Goal: Obtain resource: Download file/media

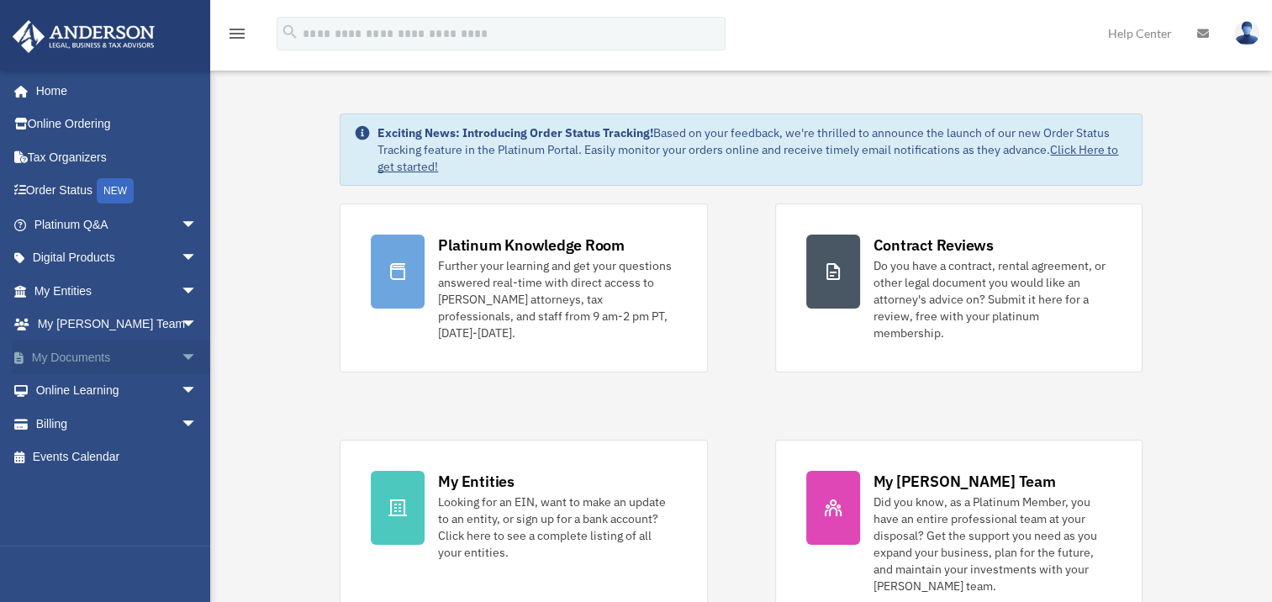
click at [181, 354] on span "arrow_drop_down" at bounding box center [198, 357] width 34 height 34
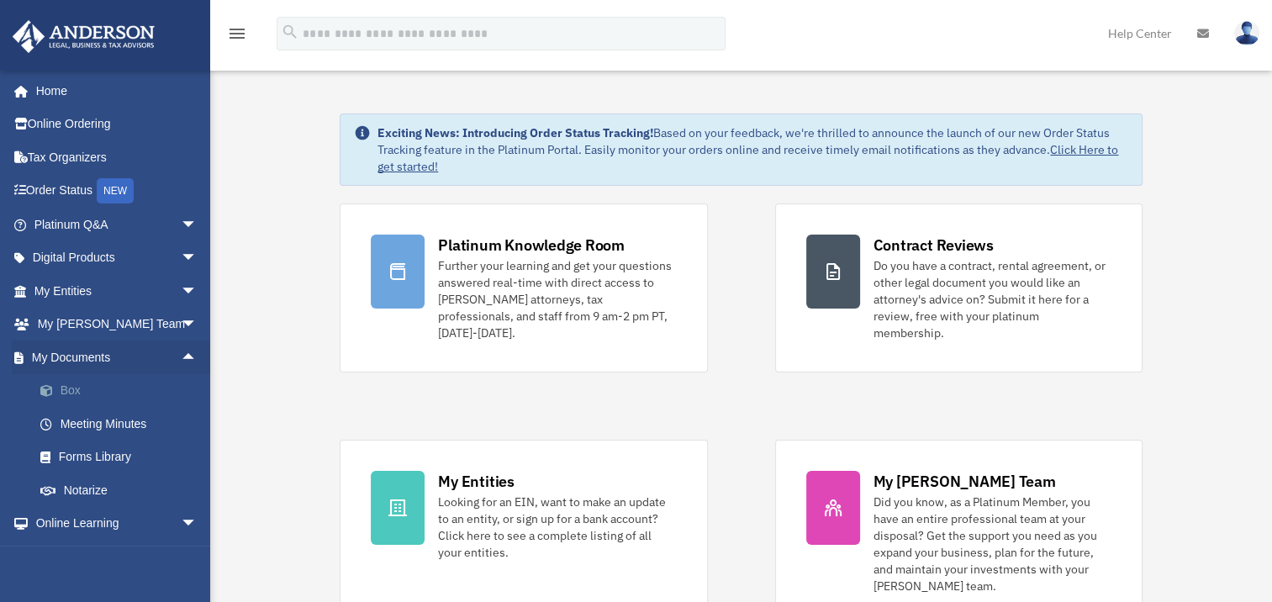
click at [50, 389] on span at bounding box center [55, 391] width 11 height 12
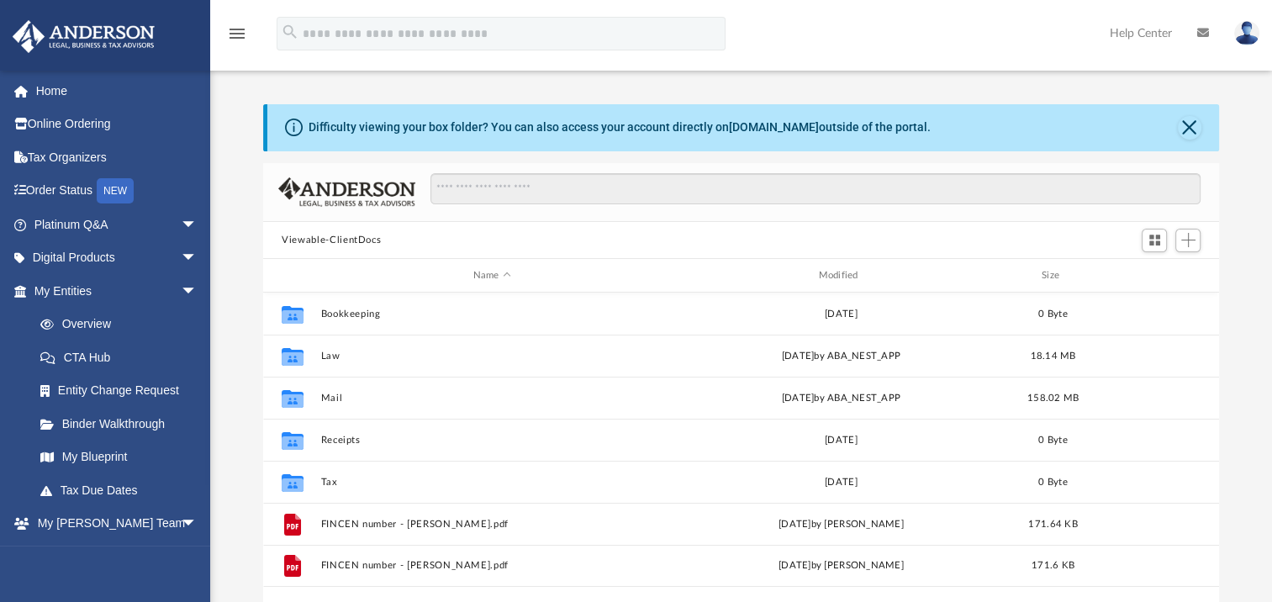
scroll to position [369, 941]
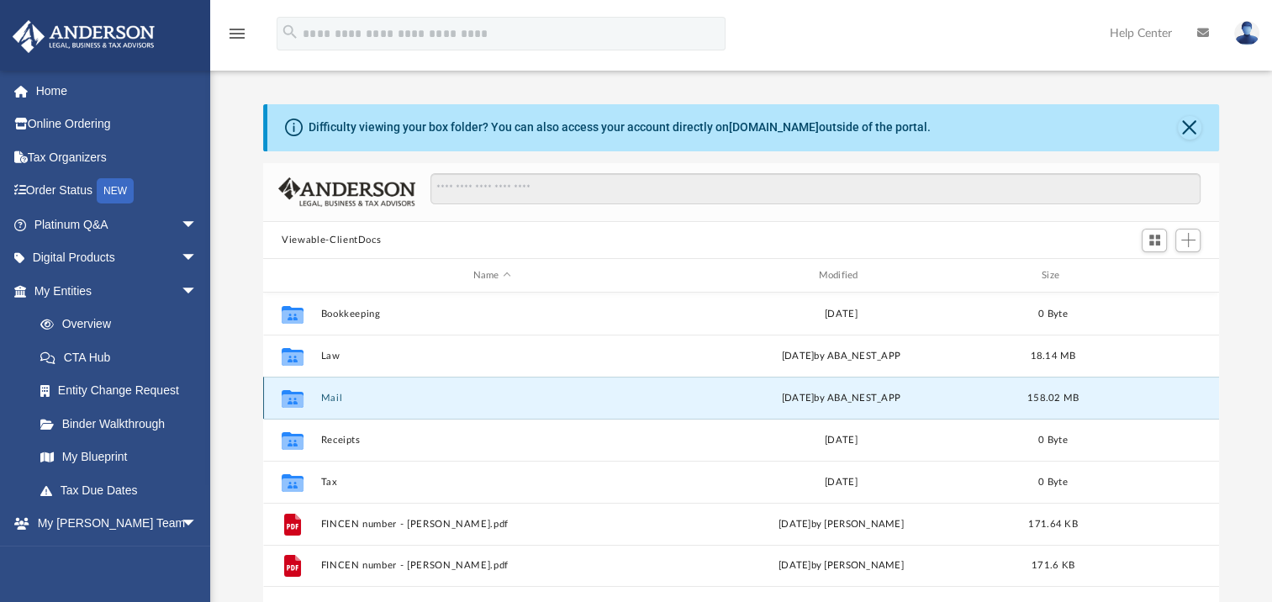
click at [322, 394] on button "Mail" at bounding box center [492, 397] width 342 height 11
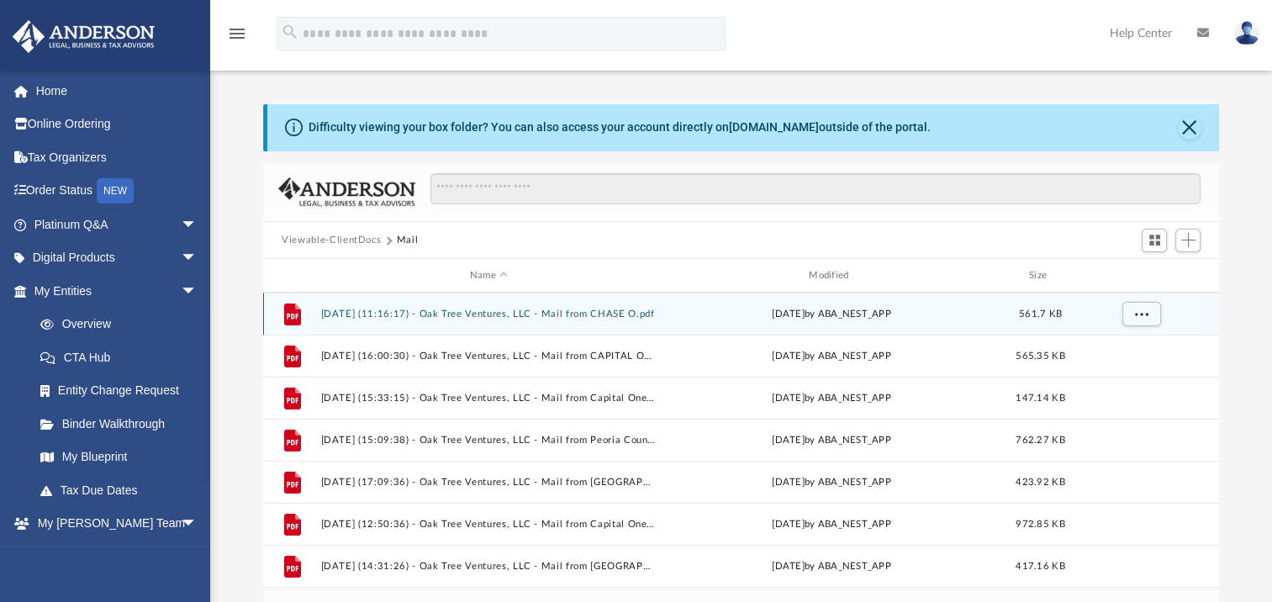
scroll to position [0, 0]
click at [1133, 313] on button "More options" at bounding box center [1141, 314] width 39 height 25
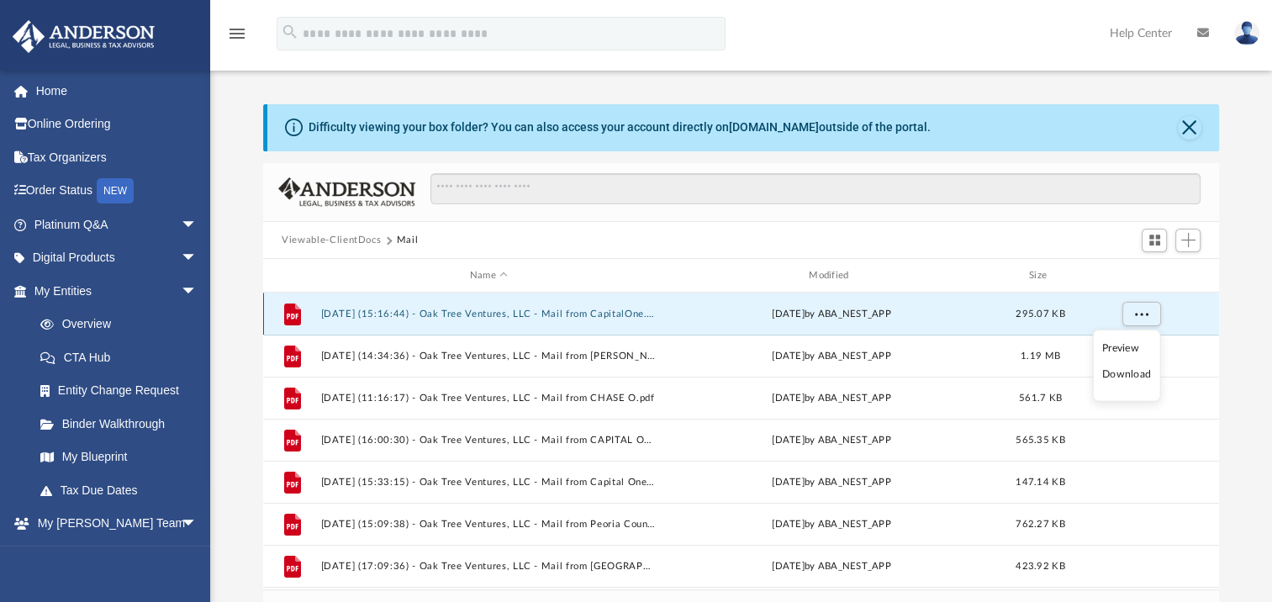
drag, startPoint x: 1203, startPoint y: 309, endPoint x: 1227, endPoint y: 377, distance: 72.3
click at [1230, 387] on div "Difficulty viewing your box folder? You can also access your account directly o…" at bounding box center [740, 372] width 1061 height 537
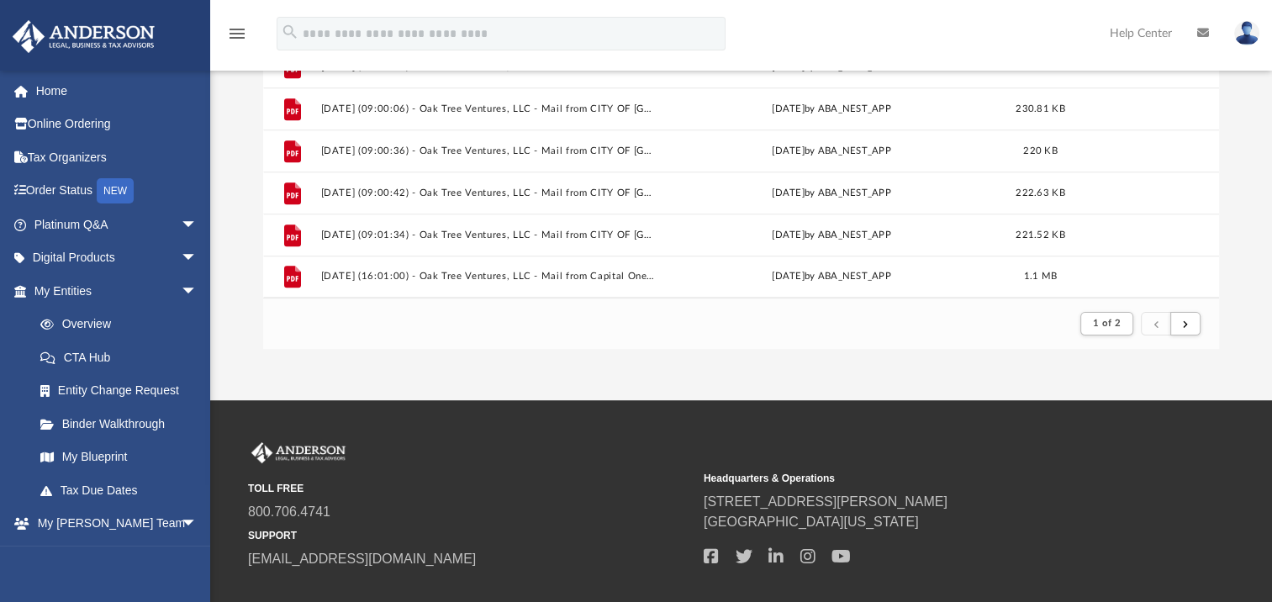
scroll to position [292, 0]
click at [1187, 319] on button "submit" at bounding box center [1185, 323] width 30 height 24
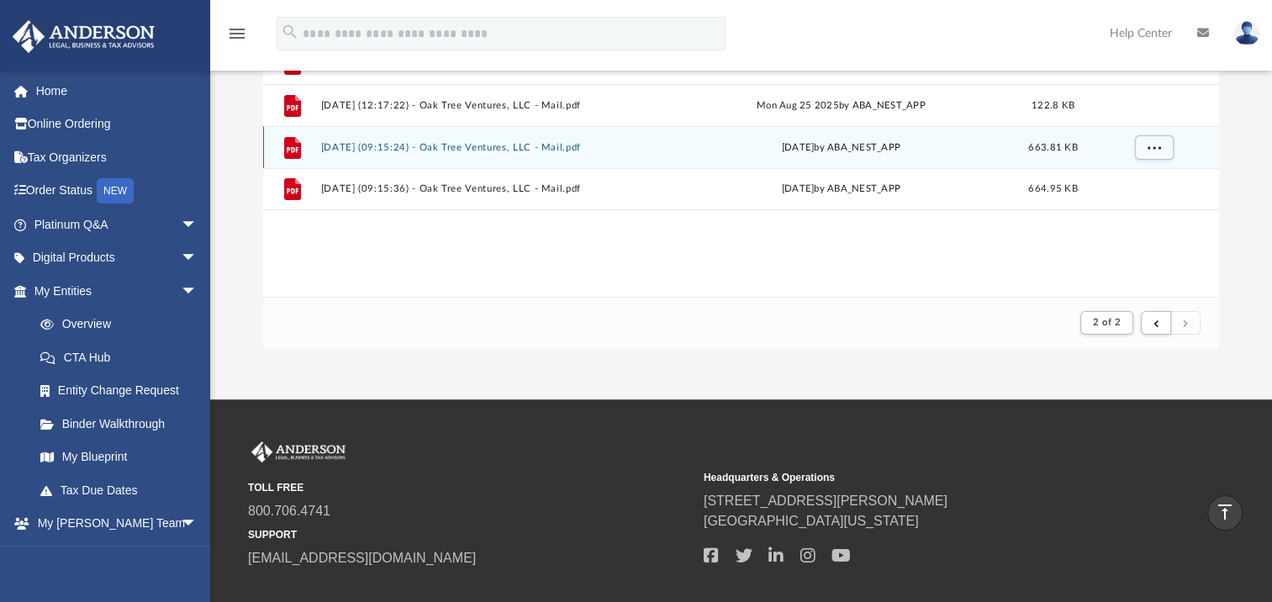
click at [514, 146] on button "[DATE] (09:15:24) - Oak Tree Ventures, LLC - Mail.pdf" at bounding box center [492, 147] width 342 height 11
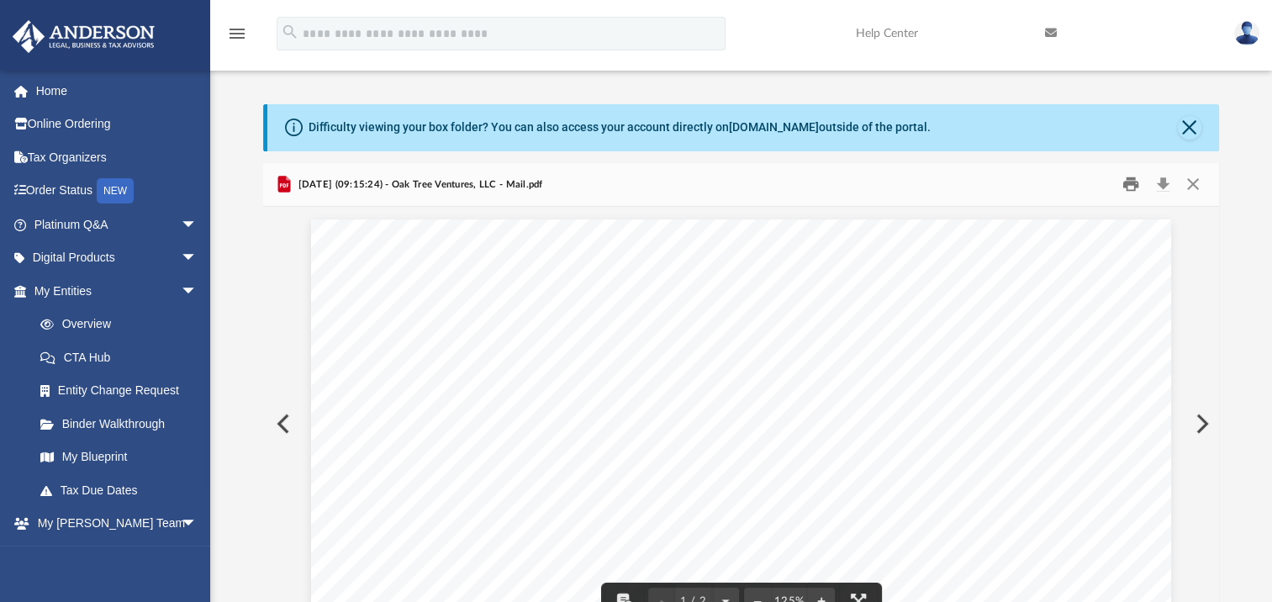
click at [1129, 187] on button "Print" at bounding box center [1131, 184] width 34 height 26
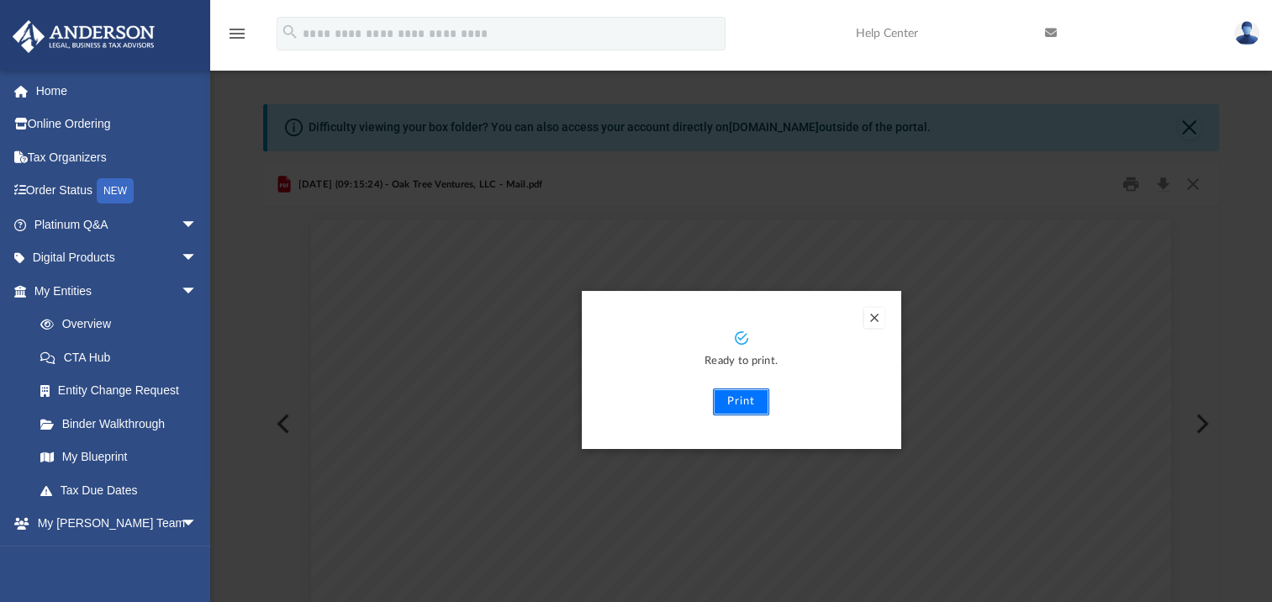
click at [738, 397] on button "Print" at bounding box center [741, 401] width 56 height 27
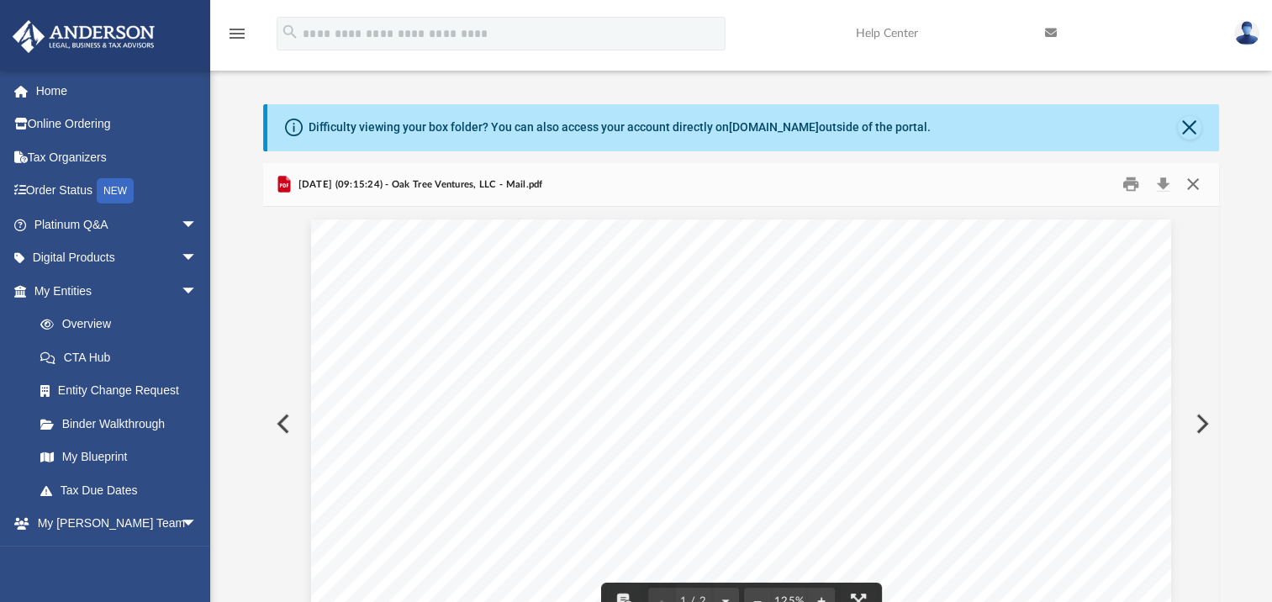
drag, startPoint x: 1197, startPoint y: 182, endPoint x: 1186, endPoint y: 150, distance: 33.8
click at [1194, 176] on button "Close" at bounding box center [1192, 184] width 30 height 26
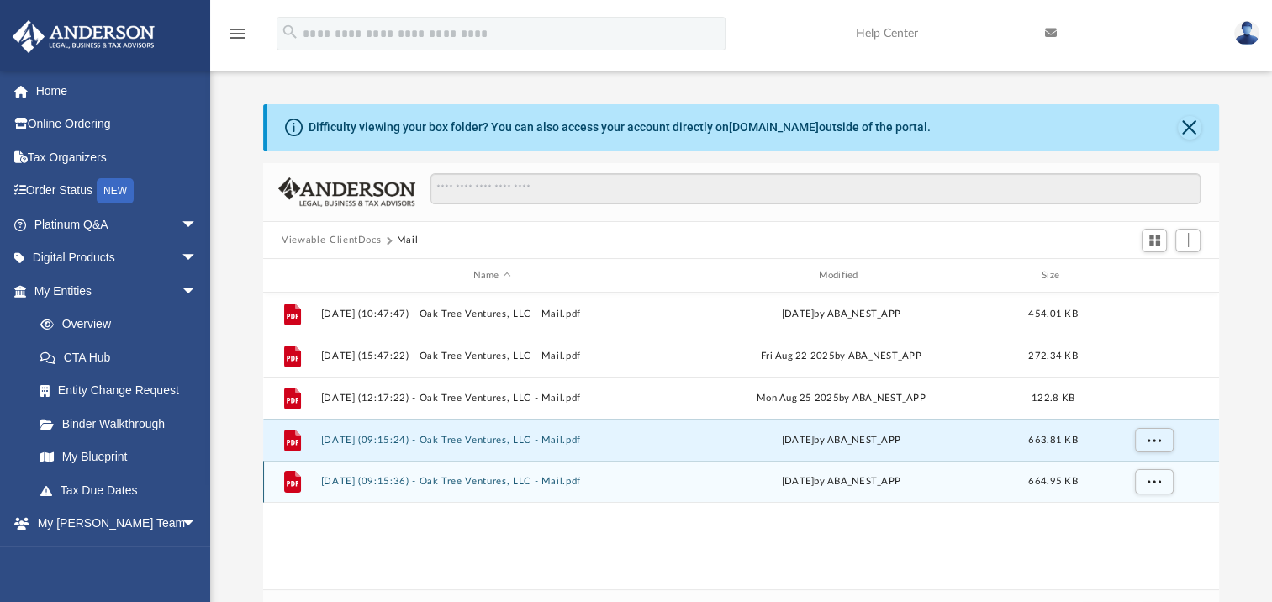
click at [816, 481] on div "[DATE] by ABA_NEST_APP" at bounding box center [841, 481] width 342 height 15
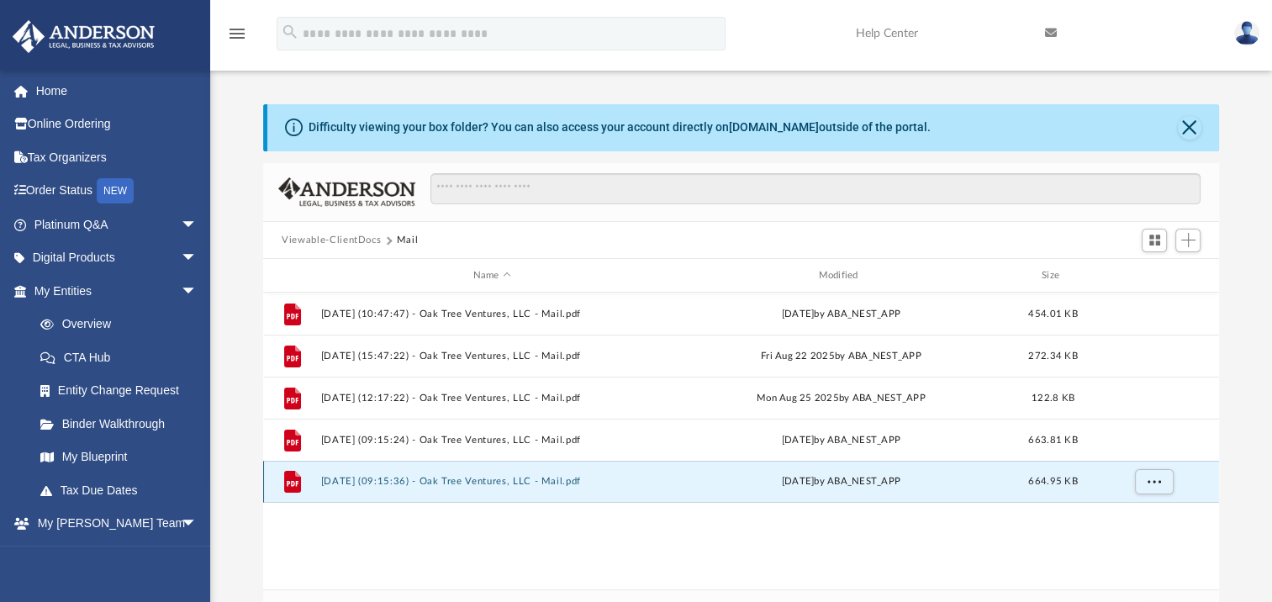
click at [295, 480] on icon "grid" at bounding box center [292, 482] width 17 height 22
click at [467, 482] on button "[DATE] (09:15:36) - Oak Tree Ventures, LLC - Mail.pdf" at bounding box center [492, 481] width 342 height 11
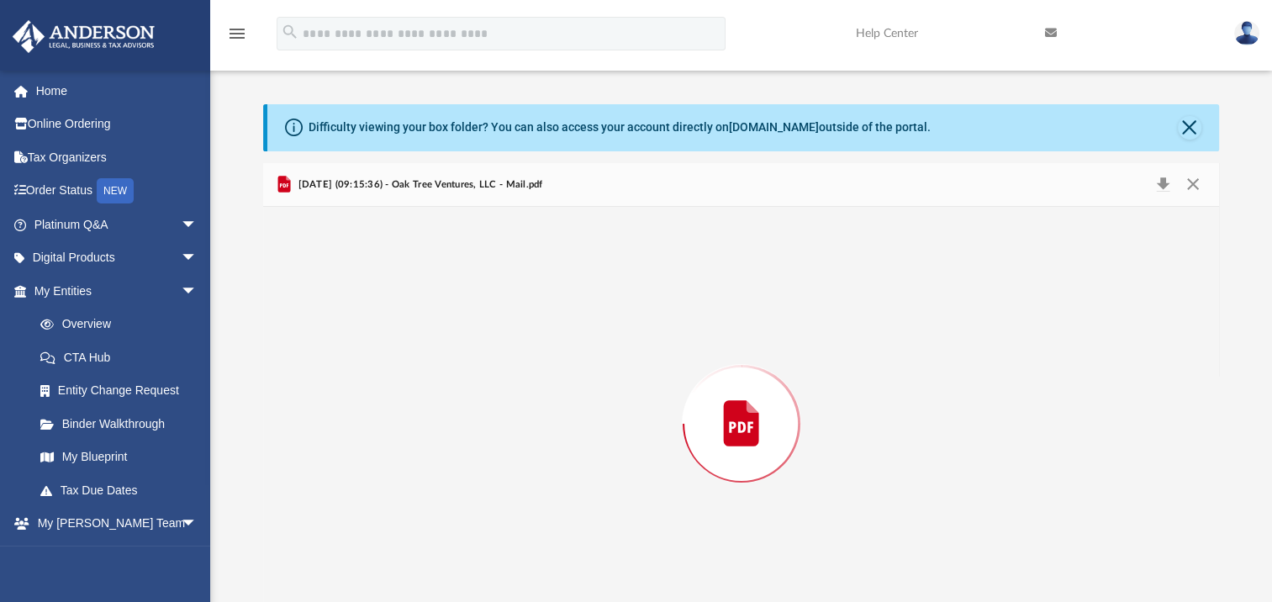
scroll to position [39, 0]
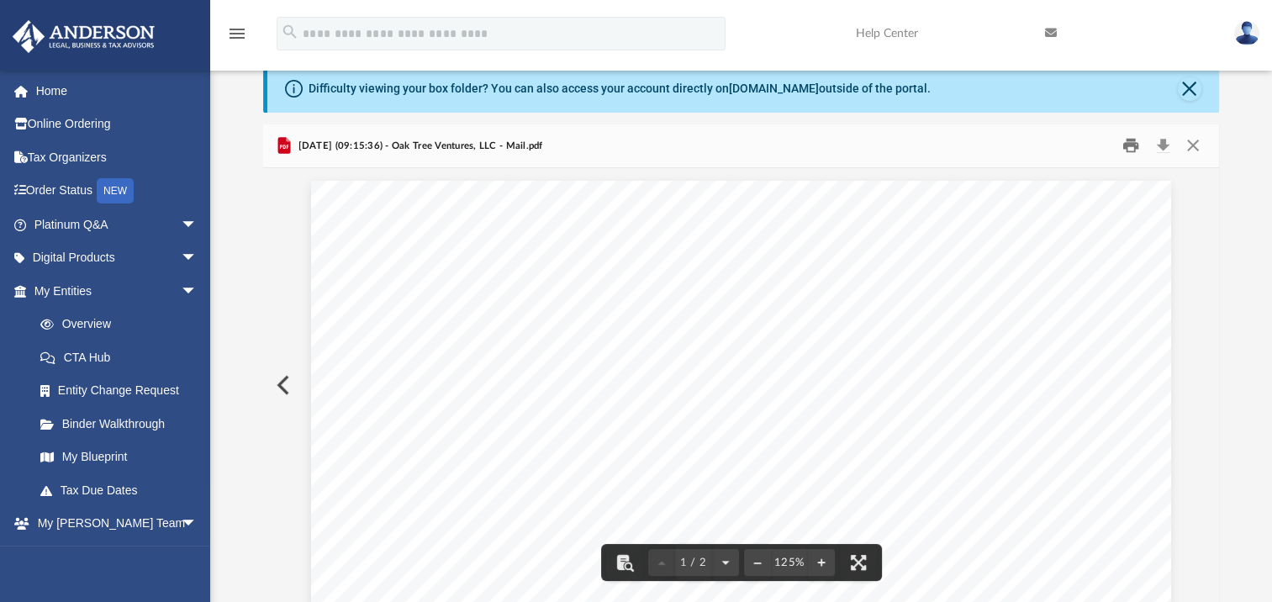
click at [1129, 138] on button "Print" at bounding box center [1131, 146] width 34 height 26
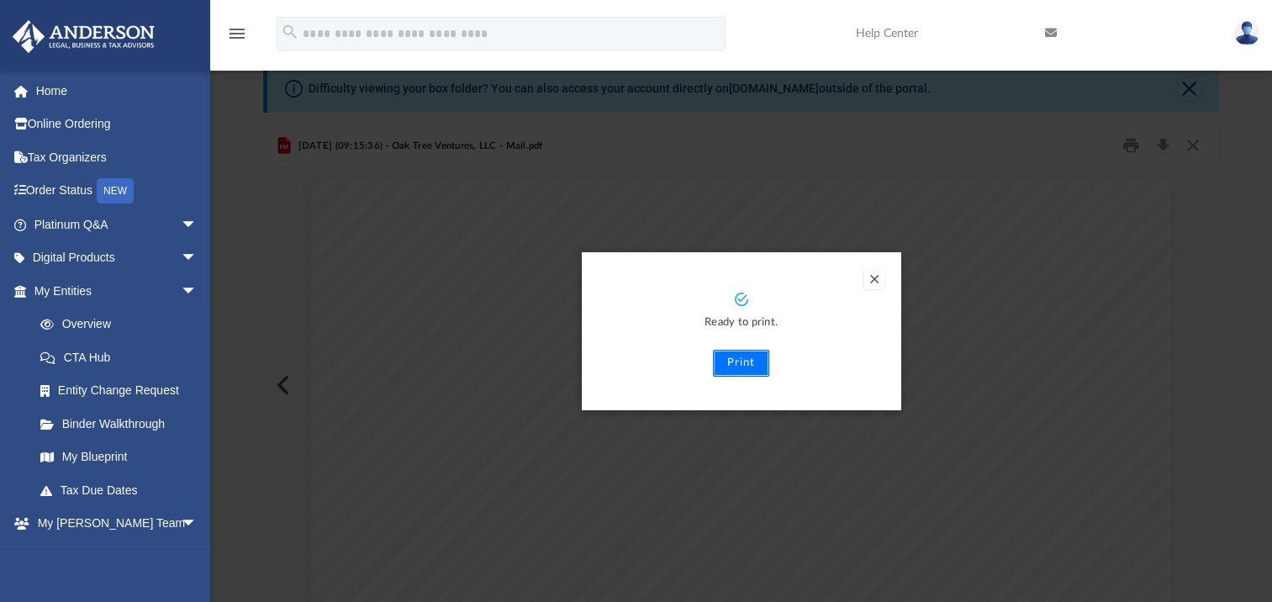
click at [735, 363] on button "Print" at bounding box center [741, 363] width 56 height 27
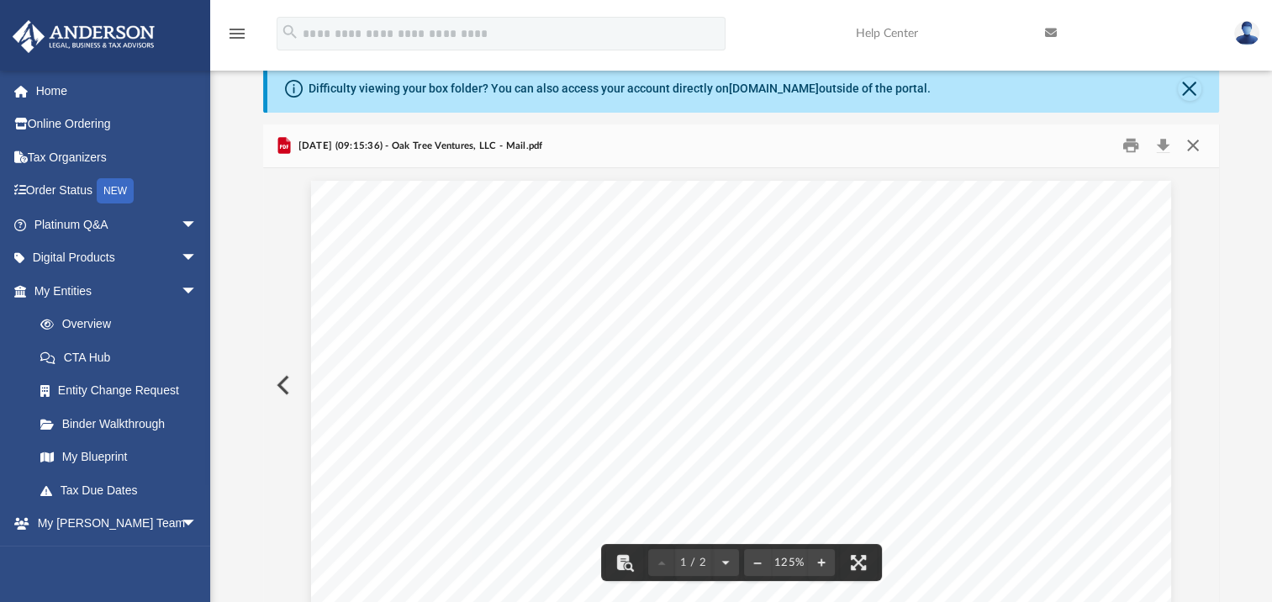
click at [1193, 150] on button "Close" at bounding box center [1192, 146] width 30 height 26
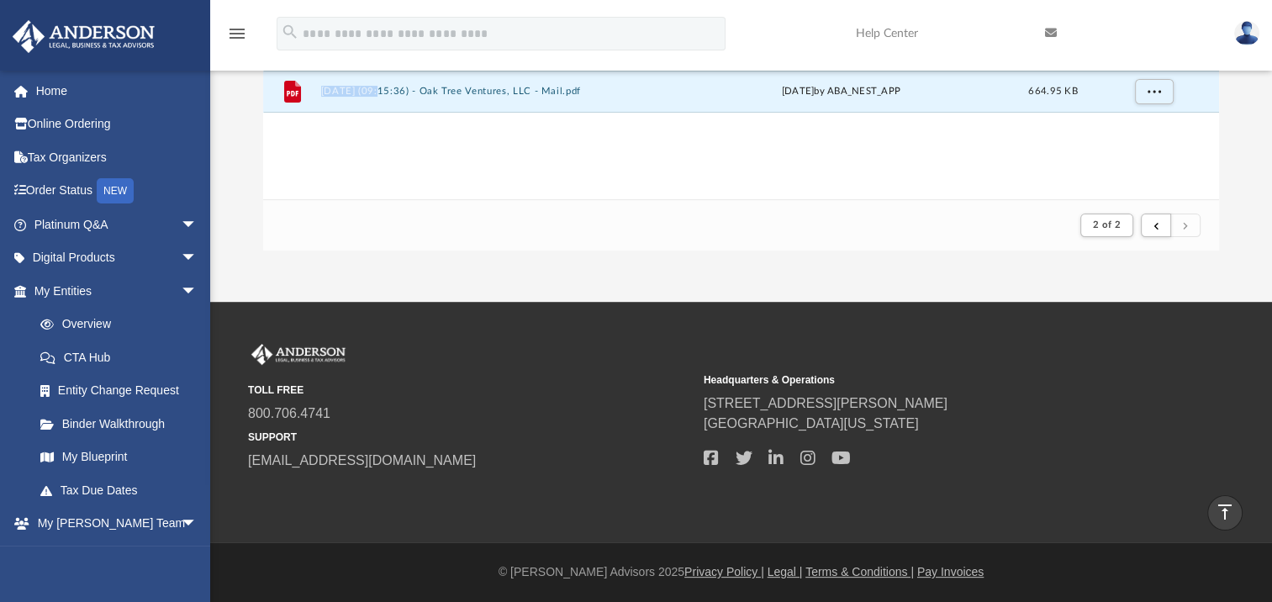
scroll to position [222, 0]
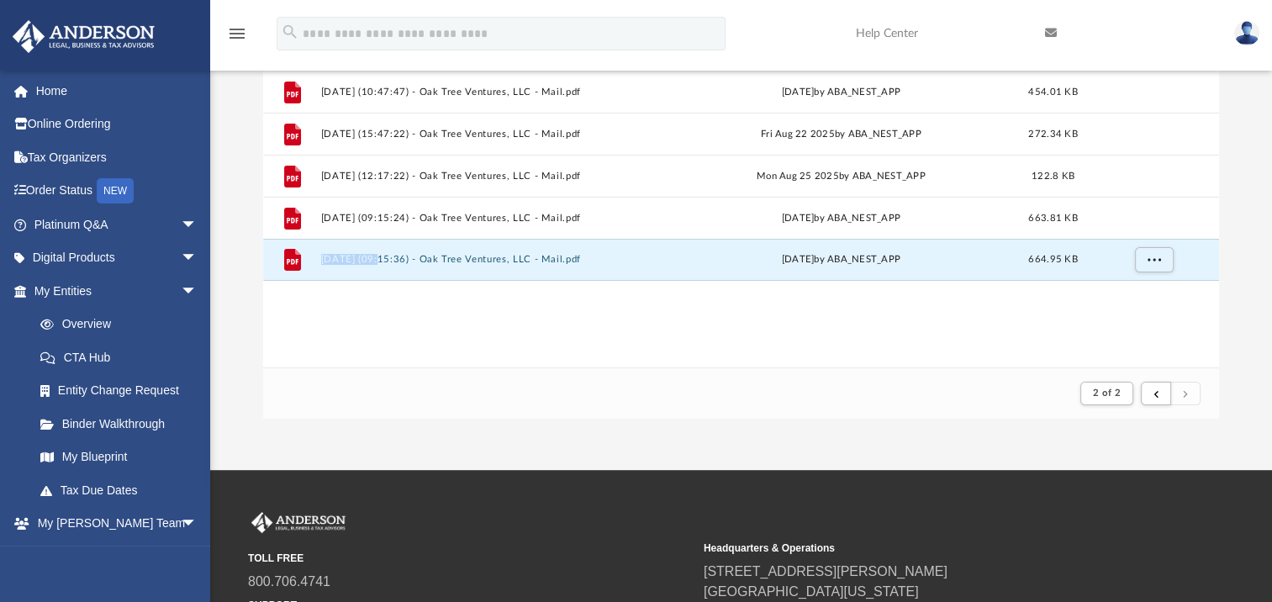
click at [1095, 164] on div "menu search Site Menu add [EMAIL_ADDRESS][DOMAIN_NAME] My Profile Reset Passwor…" at bounding box center [636, 124] width 1272 height 692
